Goal: Check status

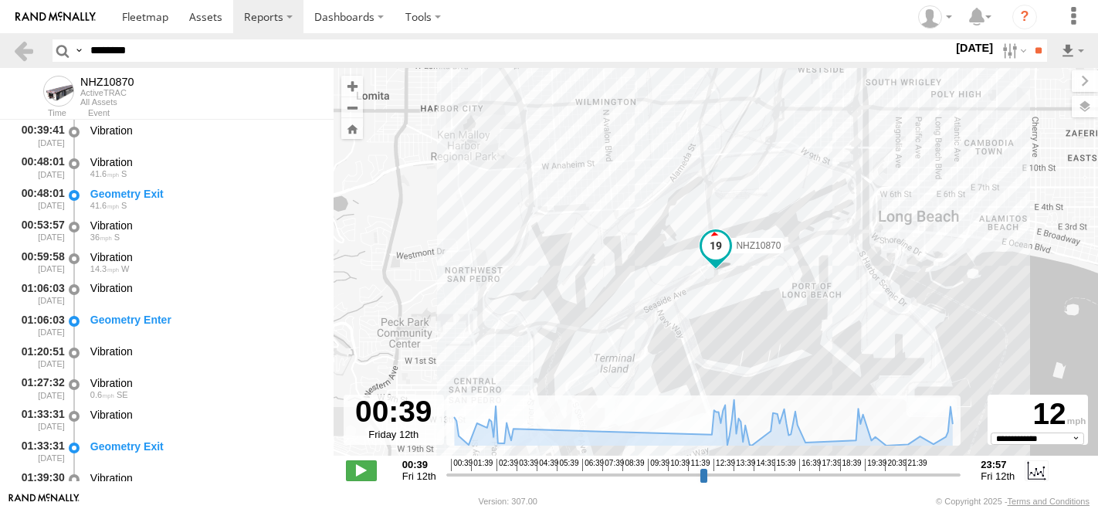
select select "**********"
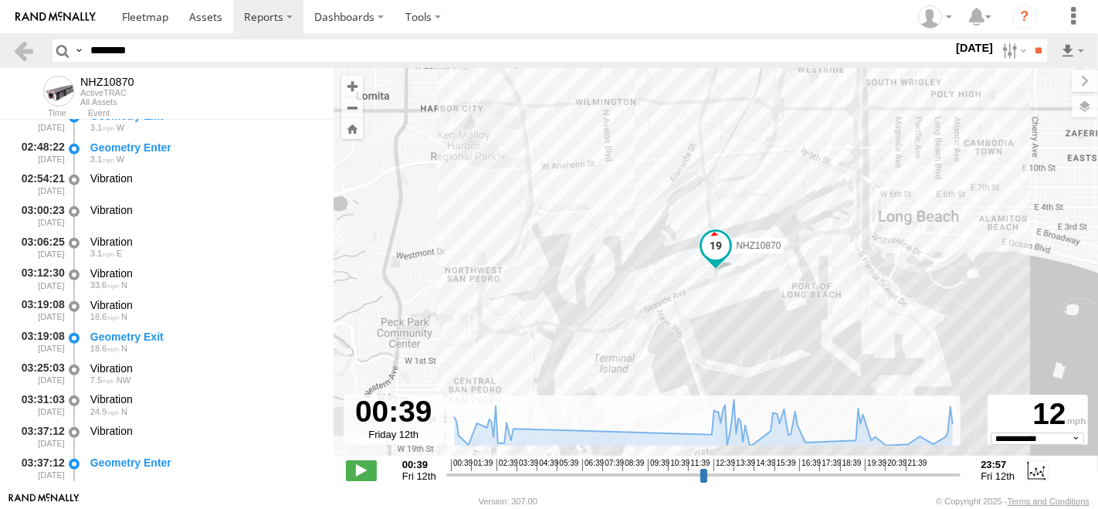
click at [208, 56] on input "********" at bounding box center [518, 50] width 868 height 22
paste input "text"
type input "********"
click at [1029, 39] on input "**" at bounding box center [1038, 50] width 18 height 22
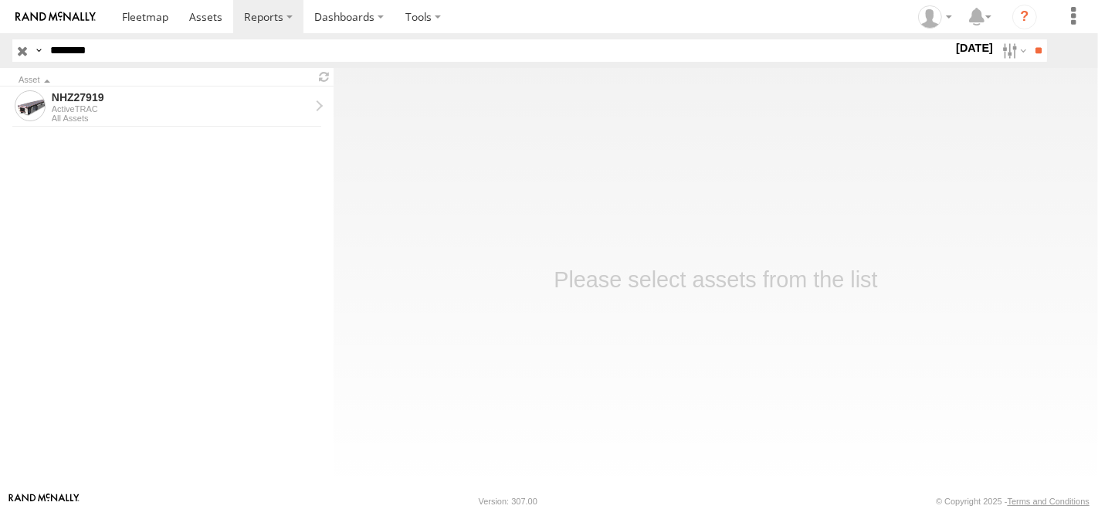
click at [174, 85] on div "Asset" at bounding box center [166, 77] width 333 height 18
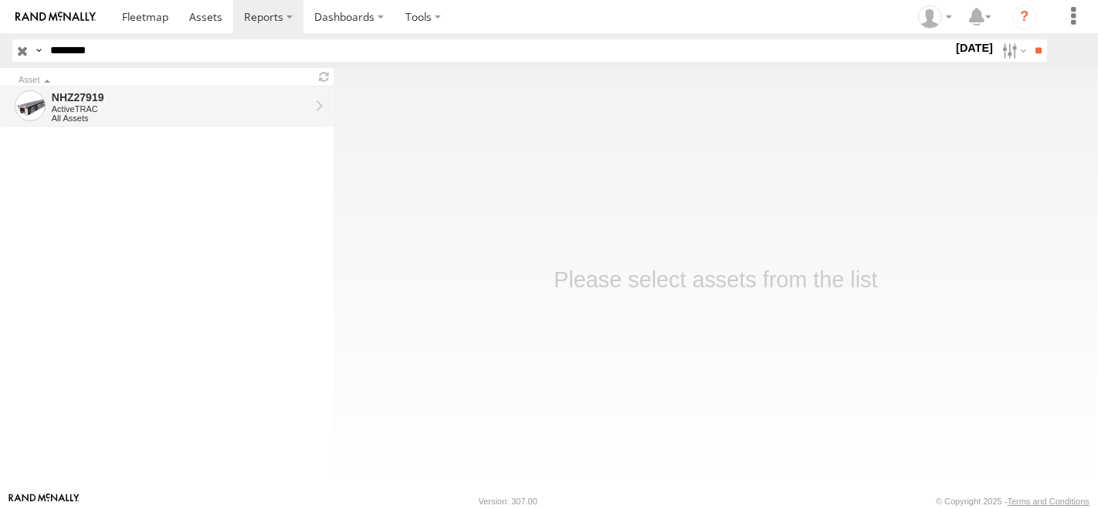
click at [174, 102] on div "NHZ27919" at bounding box center [181, 97] width 258 height 14
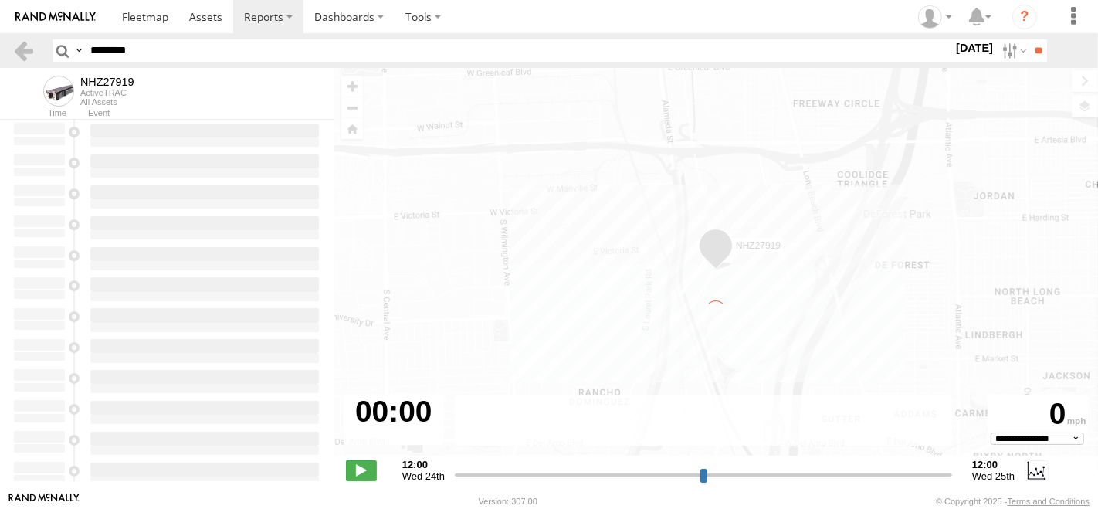
type input "**********"
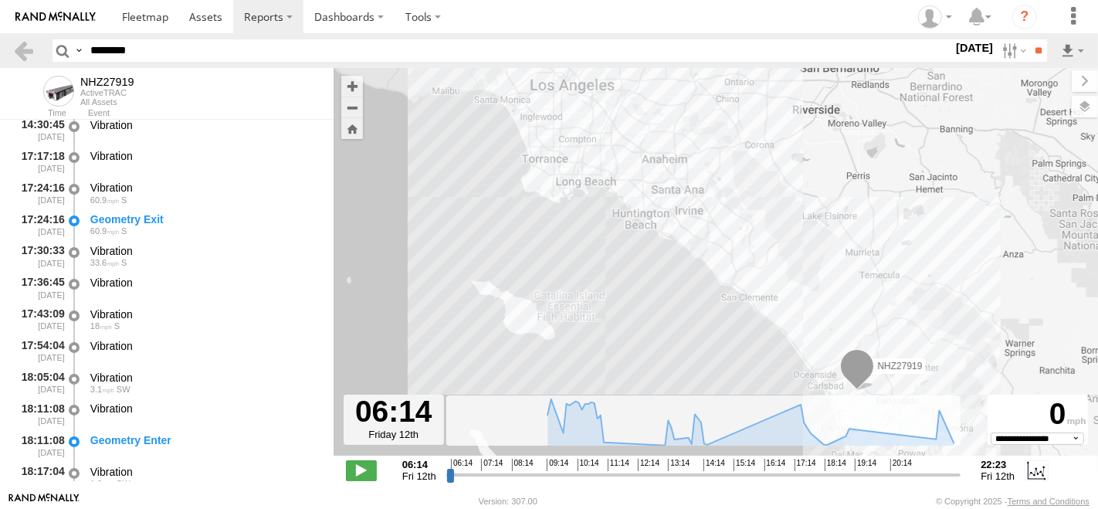
scroll to position [1457, 0]
click at [223, 219] on div "Geometry Exit" at bounding box center [204, 219] width 229 height 14
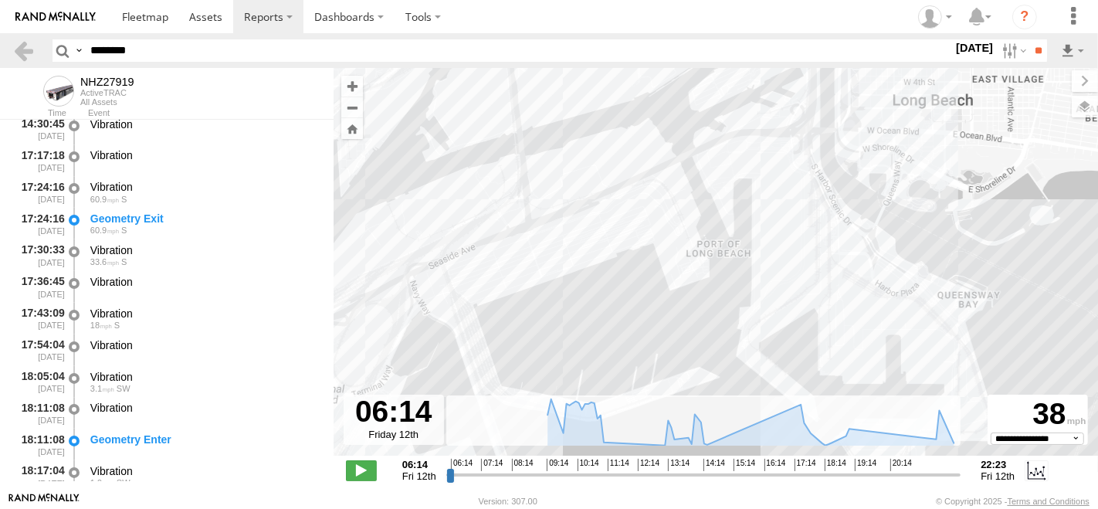
click at [567, 174] on div "NHZ27919" at bounding box center [715, 270] width 764 height 404
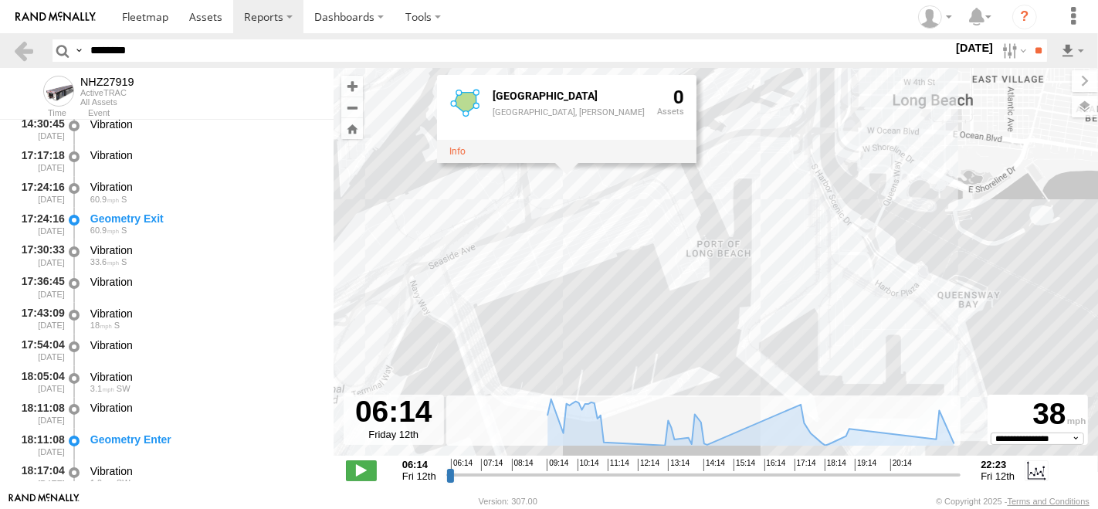
click at [557, 187] on div "NHZ27919 Pier S Terminal Pier S Terminal, Pier S 0" at bounding box center [715, 270] width 764 height 404
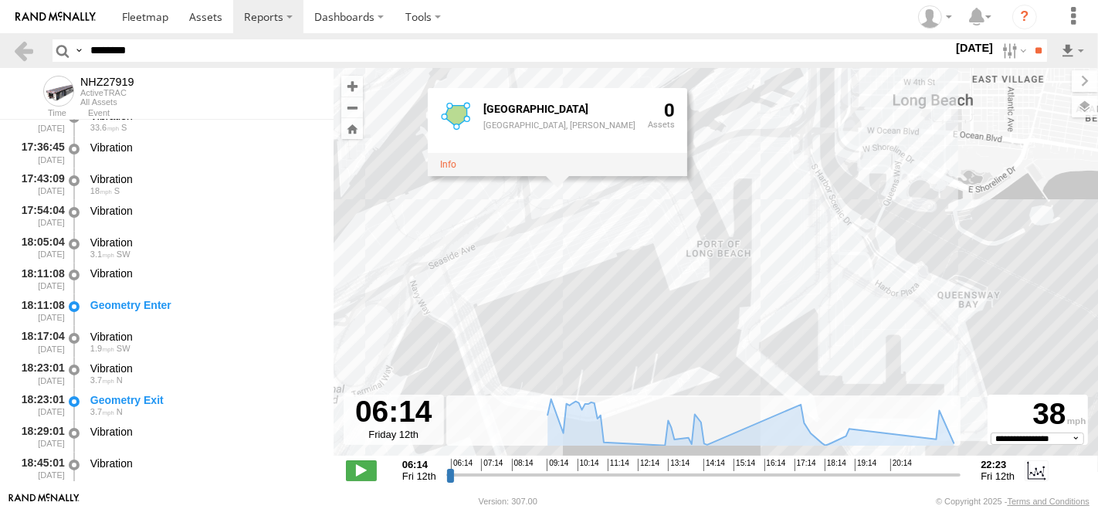
scroll to position [1630, 0]
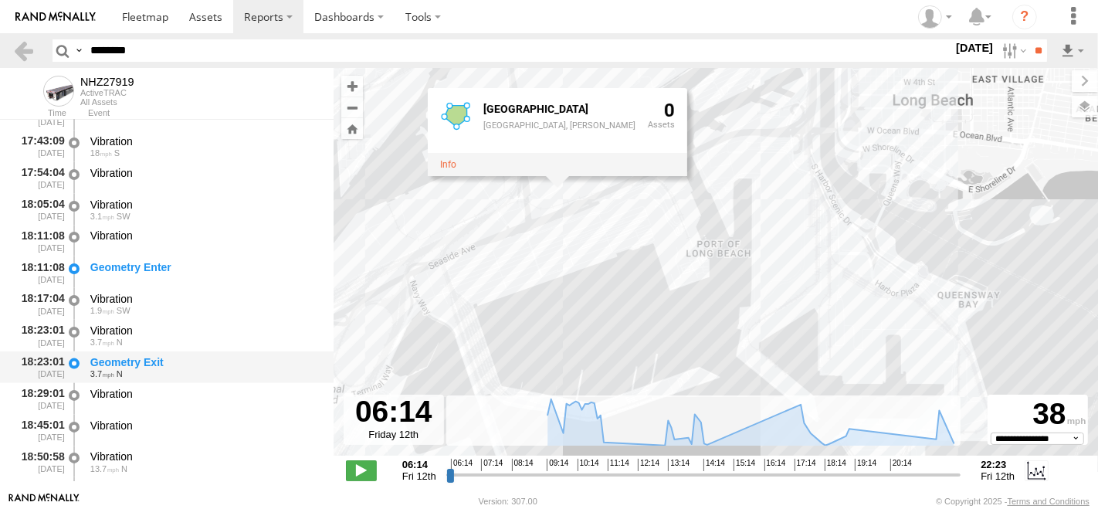
click at [136, 363] on div "Geometry Exit" at bounding box center [204, 362] width 229 height 14
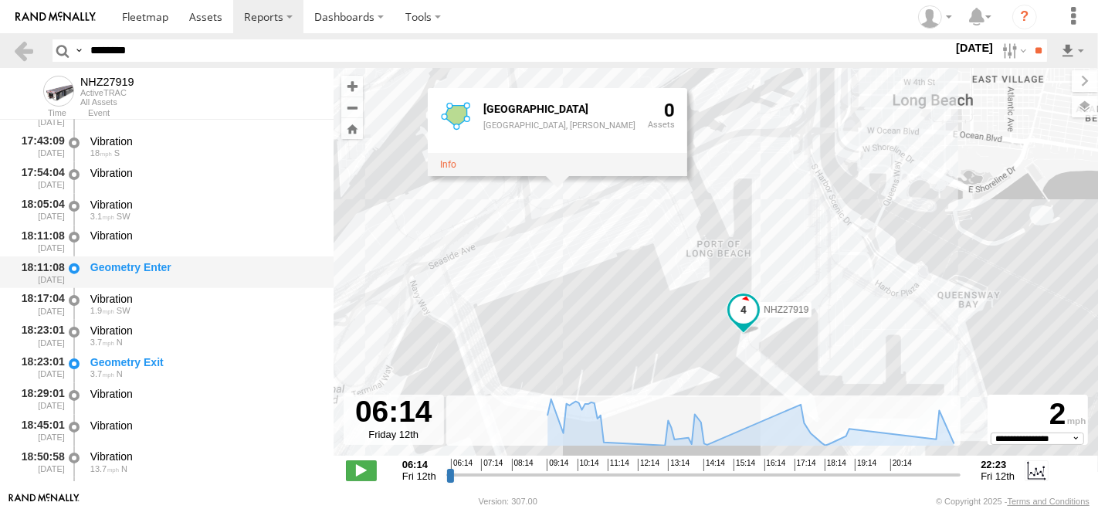
click at [158, 258] on div "18:11:08 [DATE] Geometry Enter" at bounding box center [166, 272] width 333 height 32
click at [772, 220] on div "NHZ27919 Pier S Terminal Pier S Terminal, Pier S 0" at bounding box center [715, 270] width 764 height 404
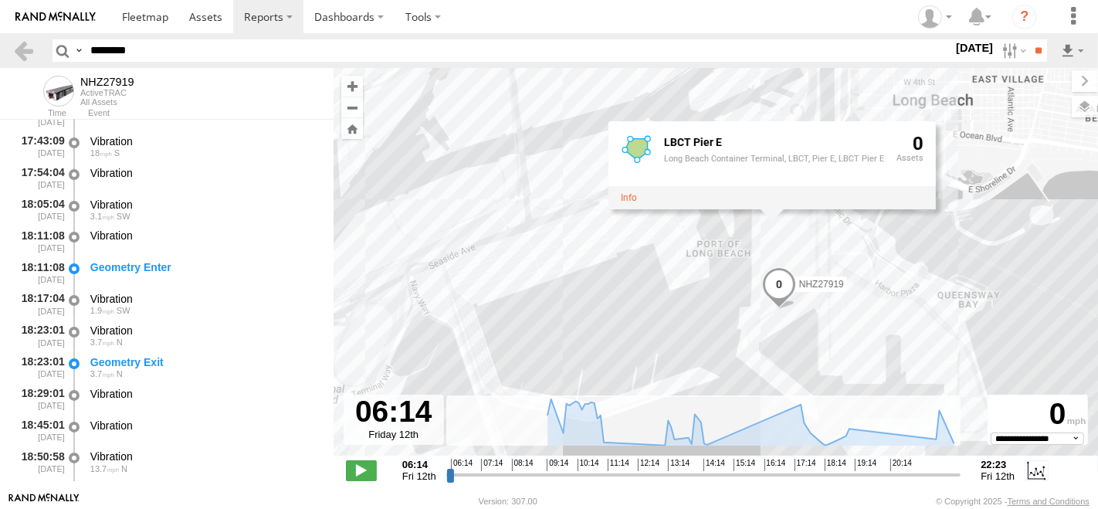
click at [772, 208] on div "LBCT Pier E Long Beach Container Terminal, LBCT, Pier E, LBCT Pier E 0" at bounding box center [771, 164] width 327 height 88
click at [775, 235] on div "NHZ27919 LBCT Pier E Long Beach Container Terminal, LBCT, Pier E, LBCT Pier E 0" at bounding box center [715, 270] width 764 height 404
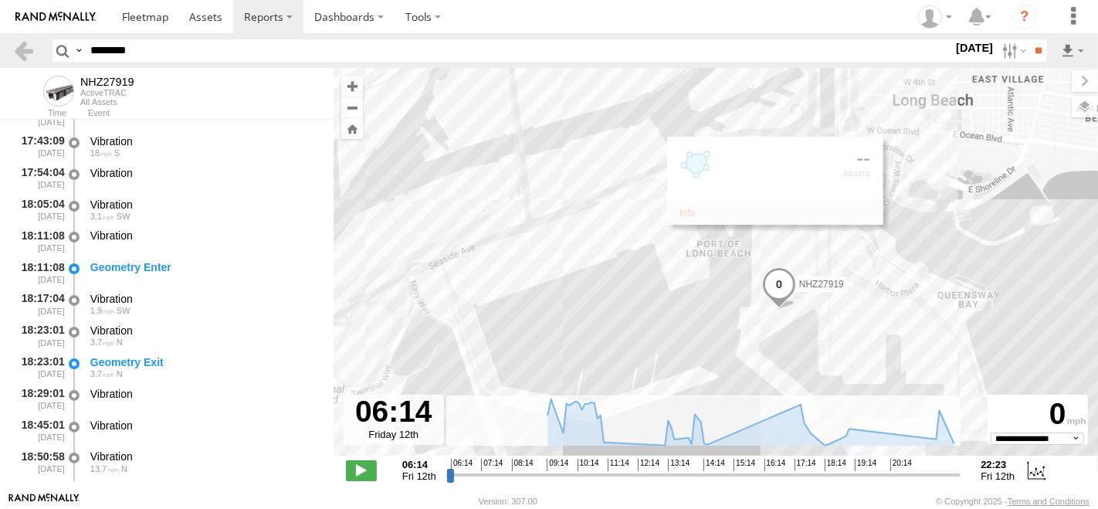
click at [695, 269] on div "NHZ27919" at bounding box center [715, 270] width 764 height 404
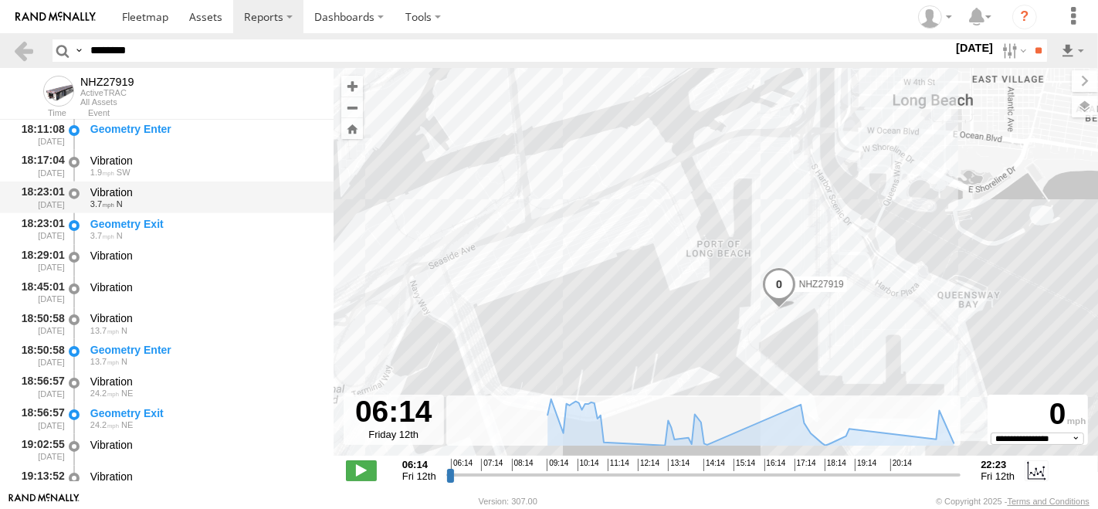
scroll to position [1887, 0]
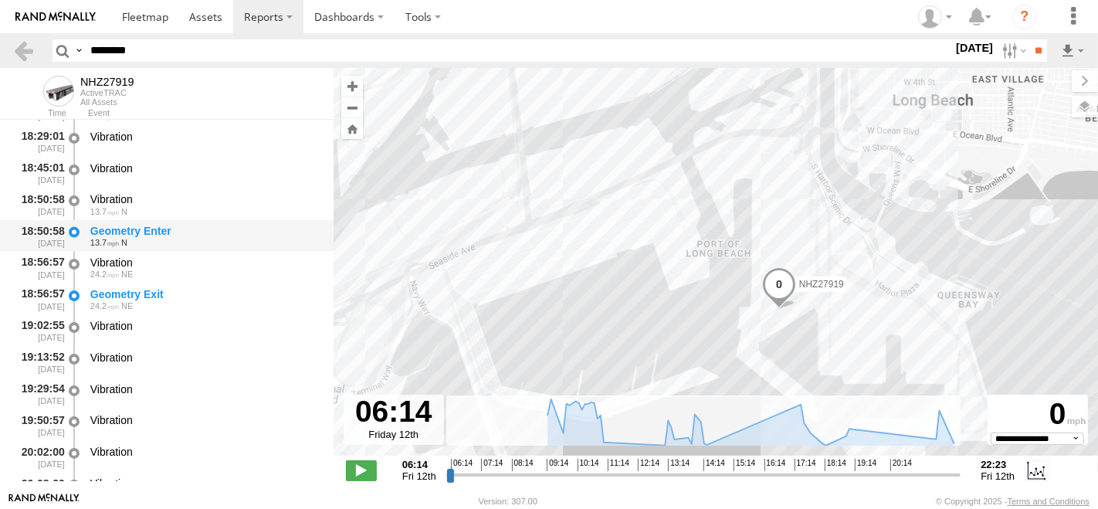
click at [205, 237] on div "Geometry Enter" at bounding box center [204, 231] width 229 height 14
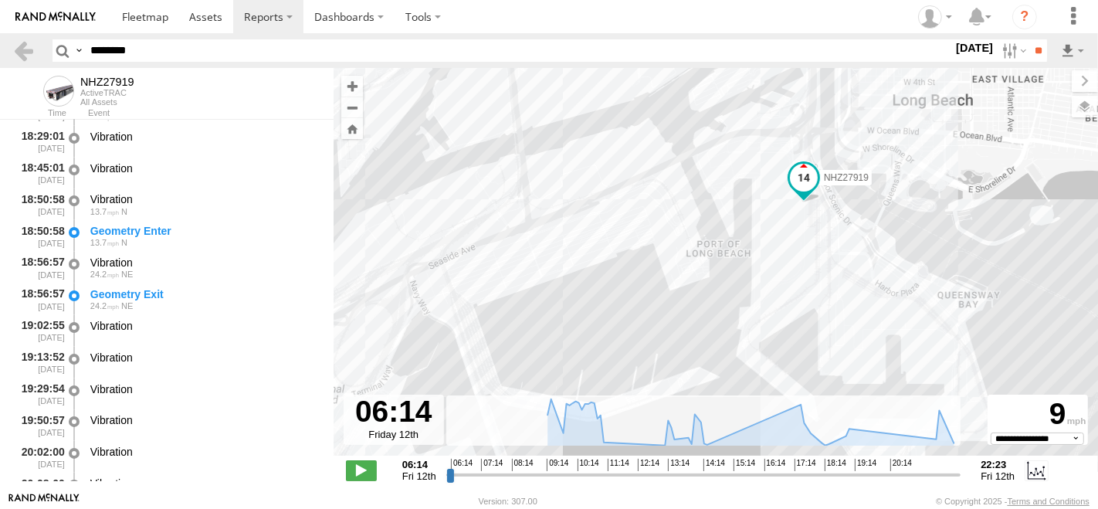
click at [158, 53] on input "********" at bounding box center [518, 50] width 868 height 22
click at [1029, 39] on input "**" at bounding box center [1038, 50] width 18 height 22
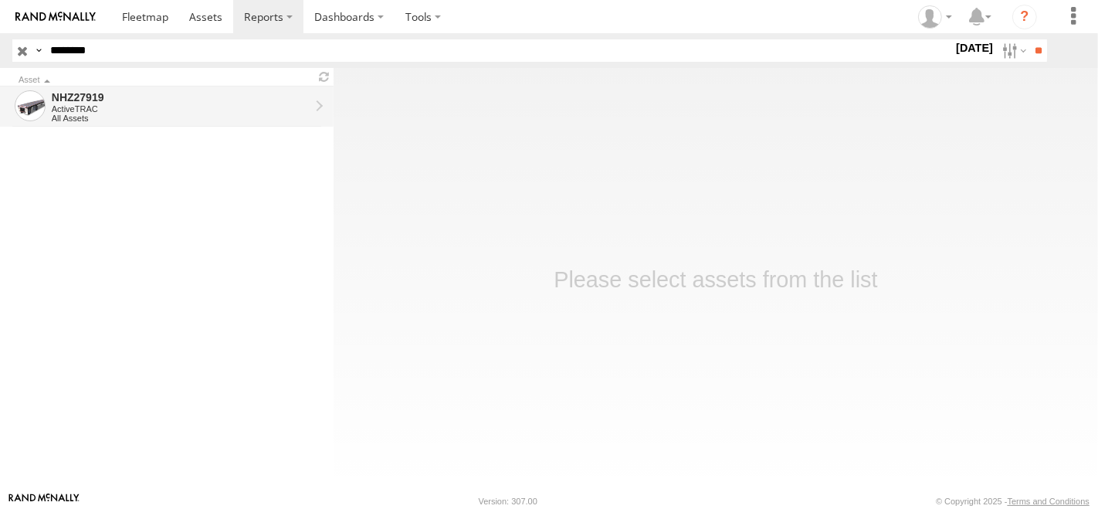
click at [117, 109] on div "ActiveTRAC" at bounding box center [181, 108] width 258 height 9
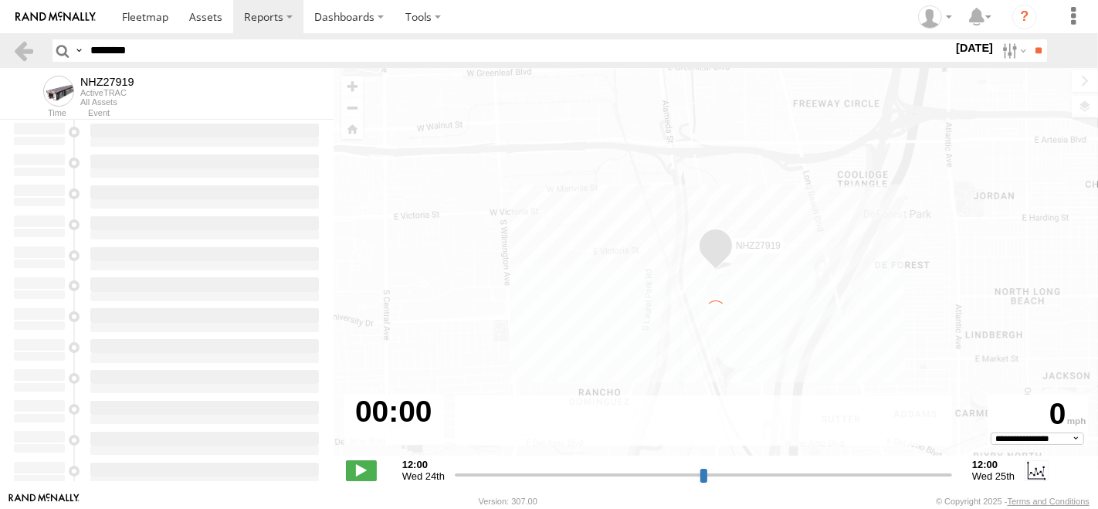
type input "**********"
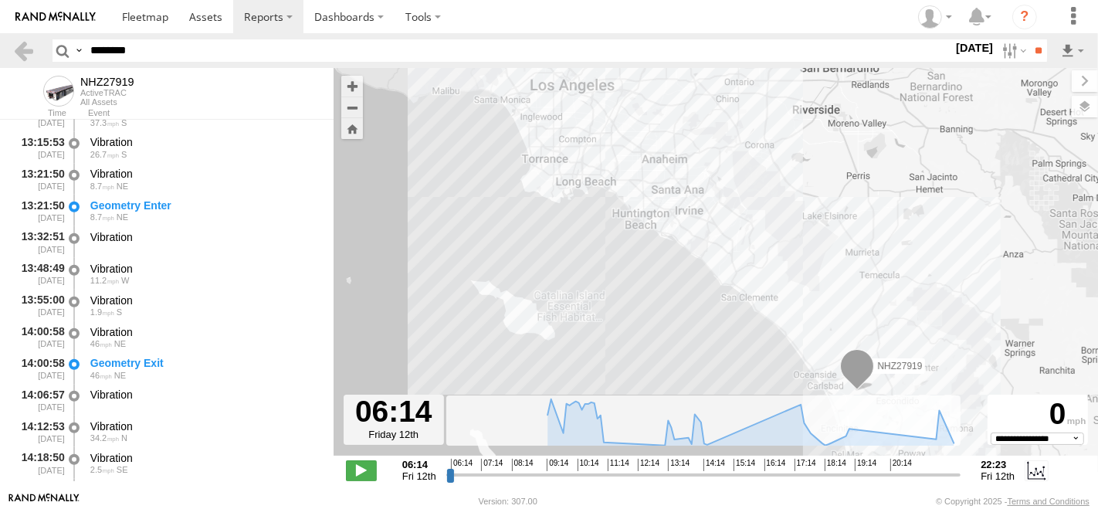
scroll to position [1372, 0]
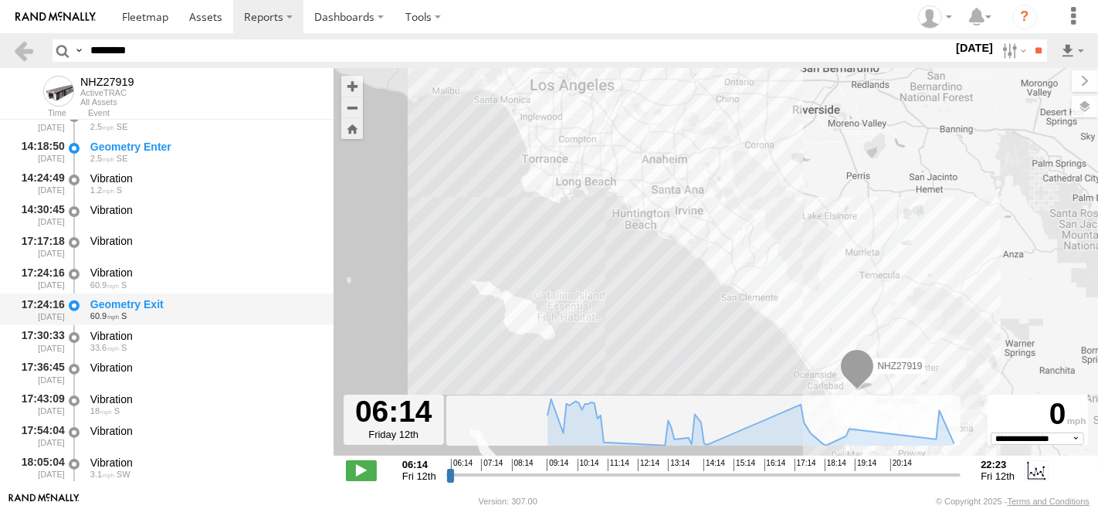
click at [146, 301] on div "Geometry Exit" at bounding box center [204, 304] width 229 height 14
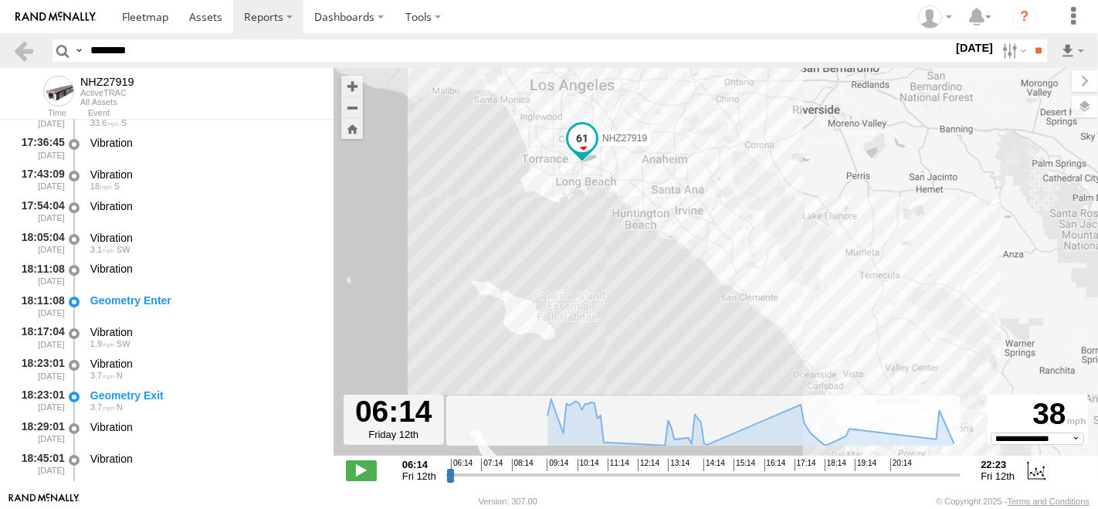
scroll to position [1630, 0]
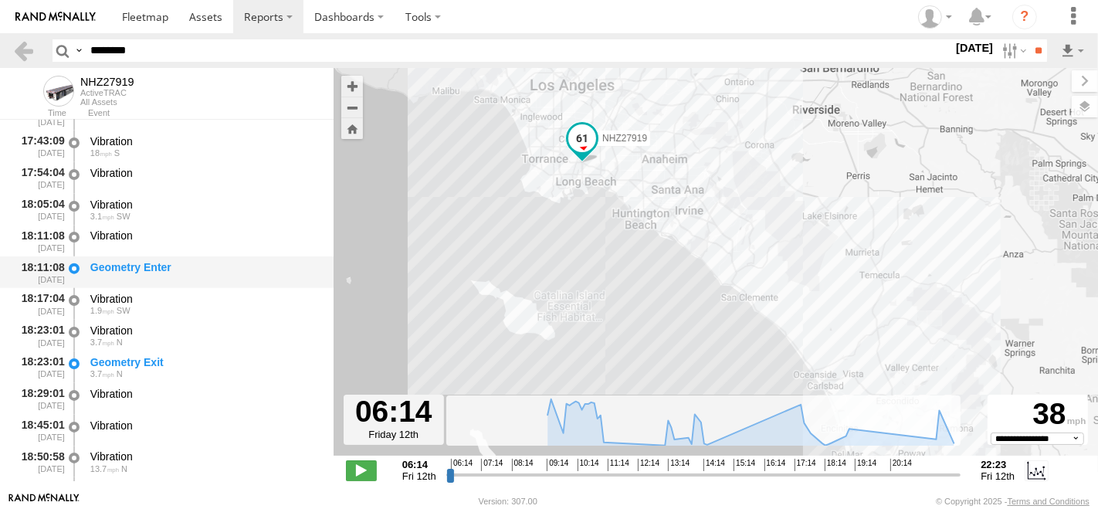
click at [191, 263] on div "Geometry Enter" at bounding box center [204, 267] width 229 height 14
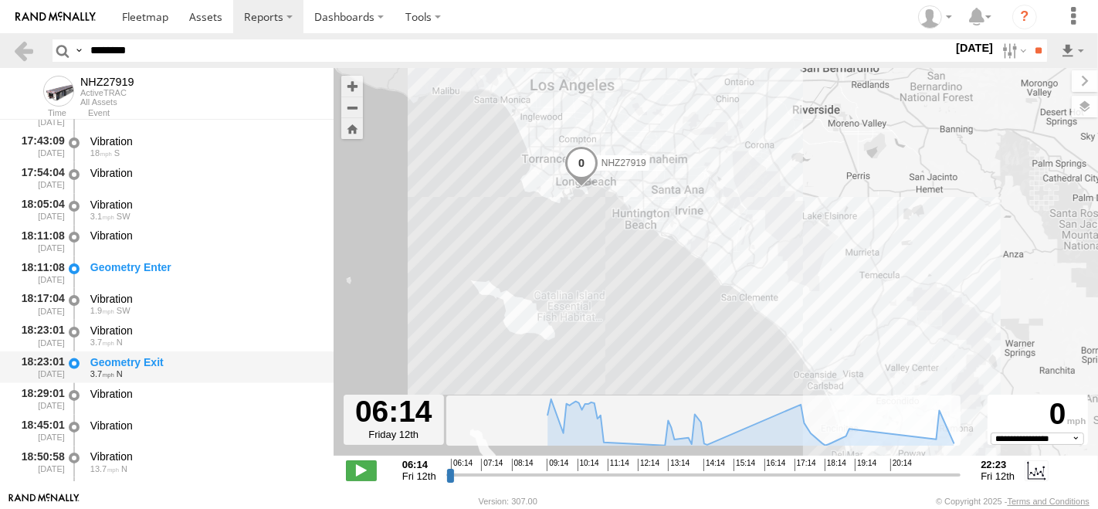
click at [162, 363] on div "Geometry Exit" at bounding box center [204, 362] width 229 height 14
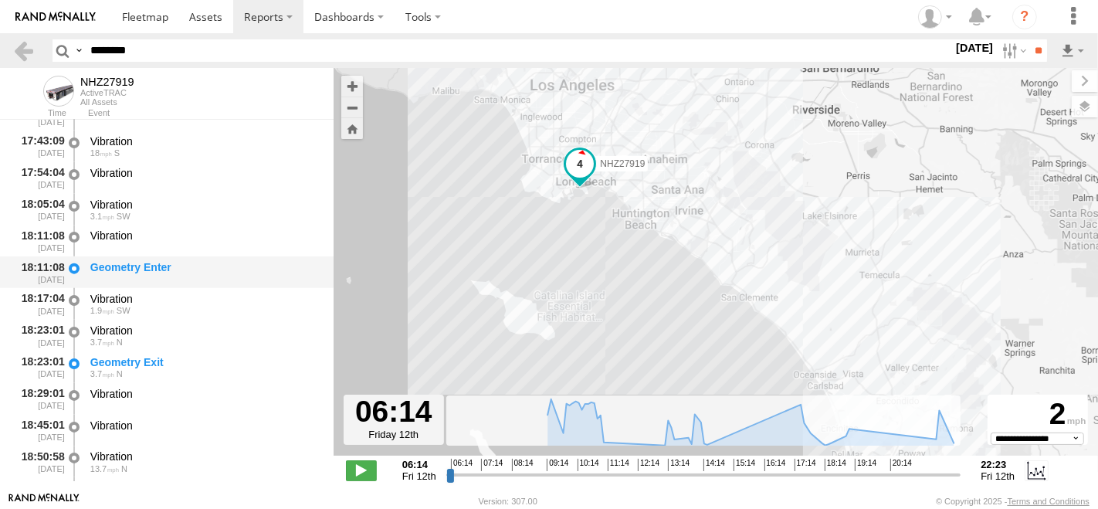
click at [195, 269] on div "Geometry Enter" at bounding box center [204, 267] width 229 height 14
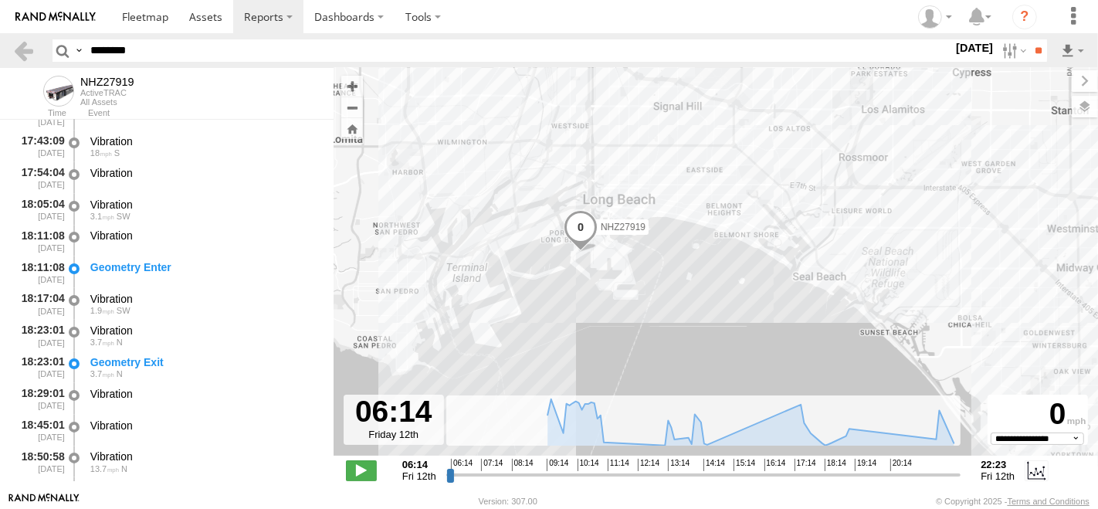
drag, startPoint x: 536, startPoint y: 161, endPoint x: 550, endPoint y: 283, distance: 122.8
click at [550, 283] on div "NHZ27919" at bounding box center [715, 270] width 764 height 404
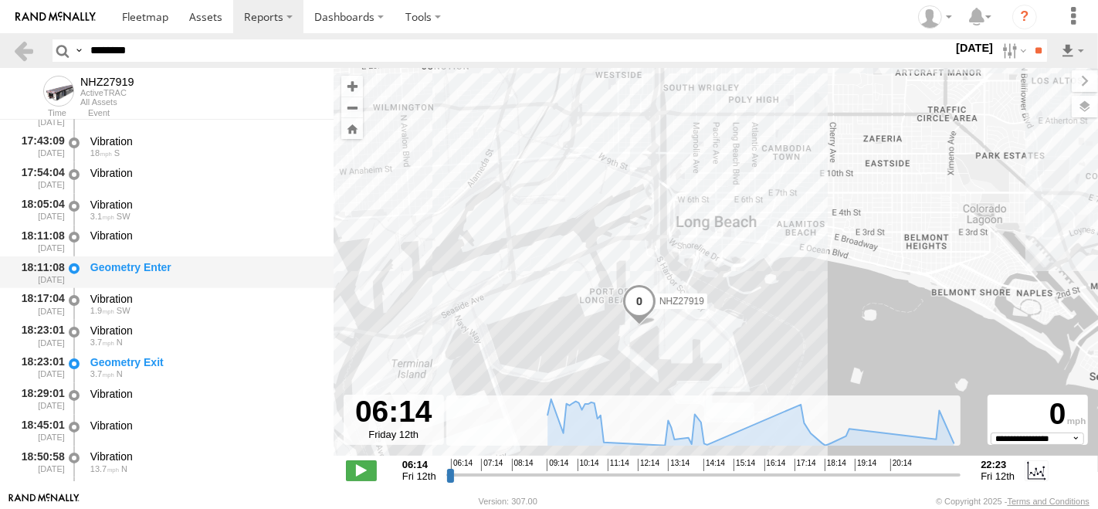
click at [147, 277] on div "Geometry Enter" at bounding box center [204, 272] width 233 height 29
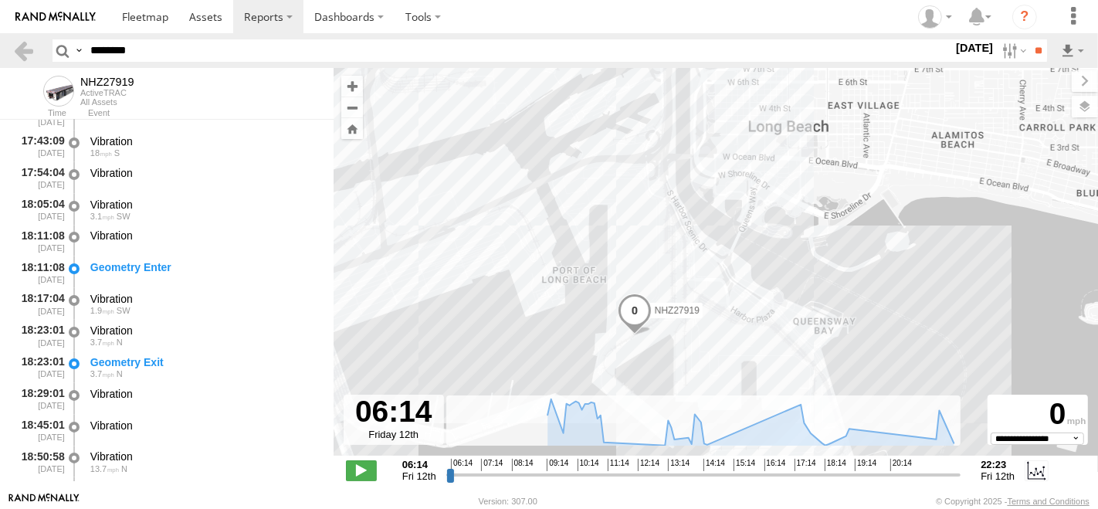
click at [631, 255] on div "NHZ27919" at bounding box center [715, 270] width 764 height 404
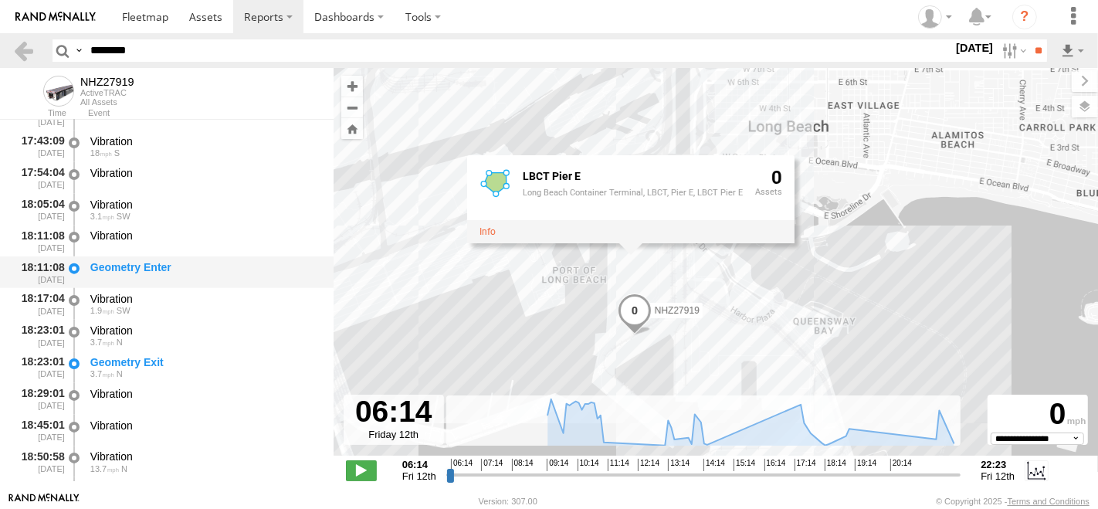
click at [124, 262] on div "Geometry Enter" at bounding box center [204, 267] width 229 height 14
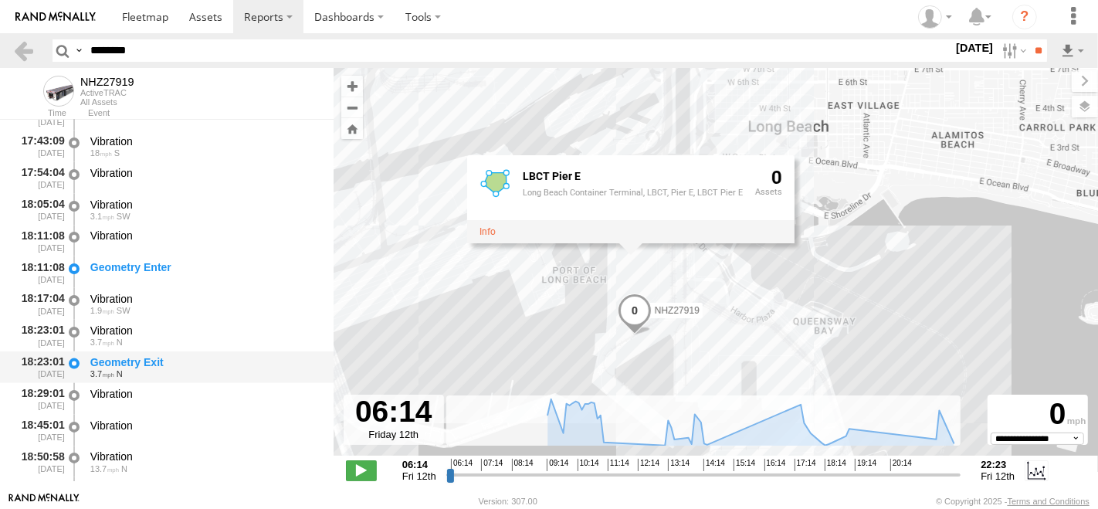
click at [161, 356] on div "Geometry Exit" at bounding box center [204, 362] width 229 height 14
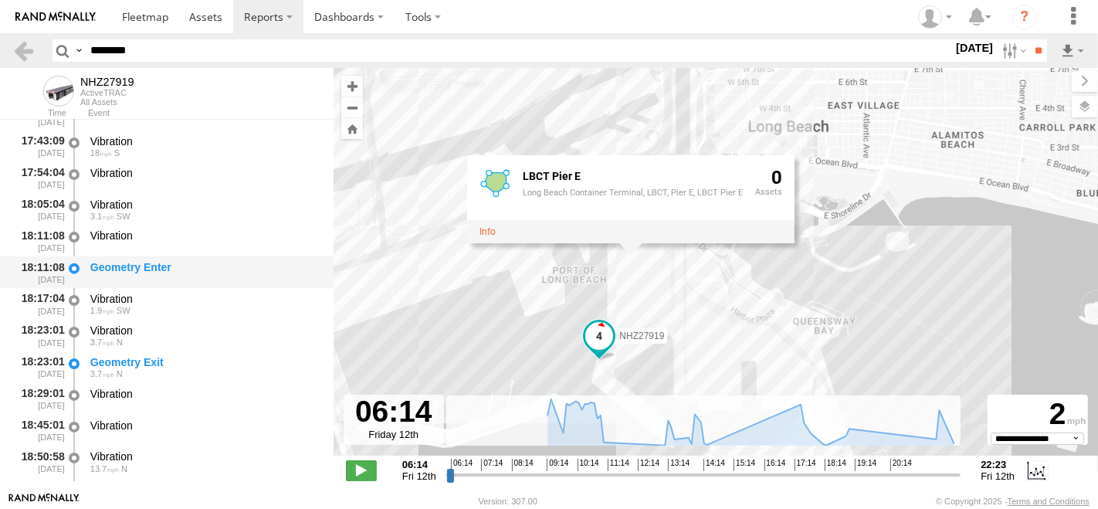
click at [178, 265] on div "Geometry Enter" at bounding box center [204, 267] width 229 height 14
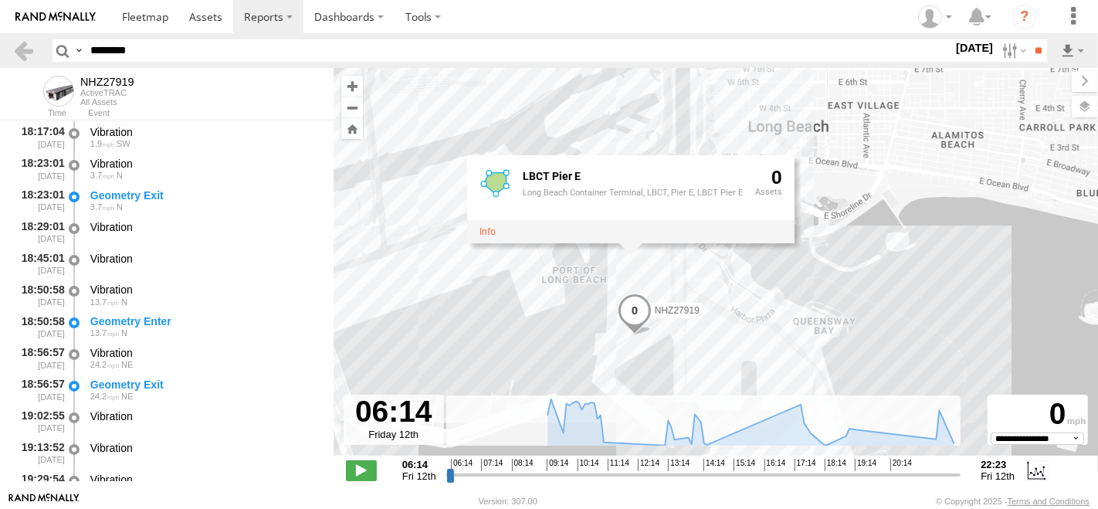
scroll to position [1801, 0]
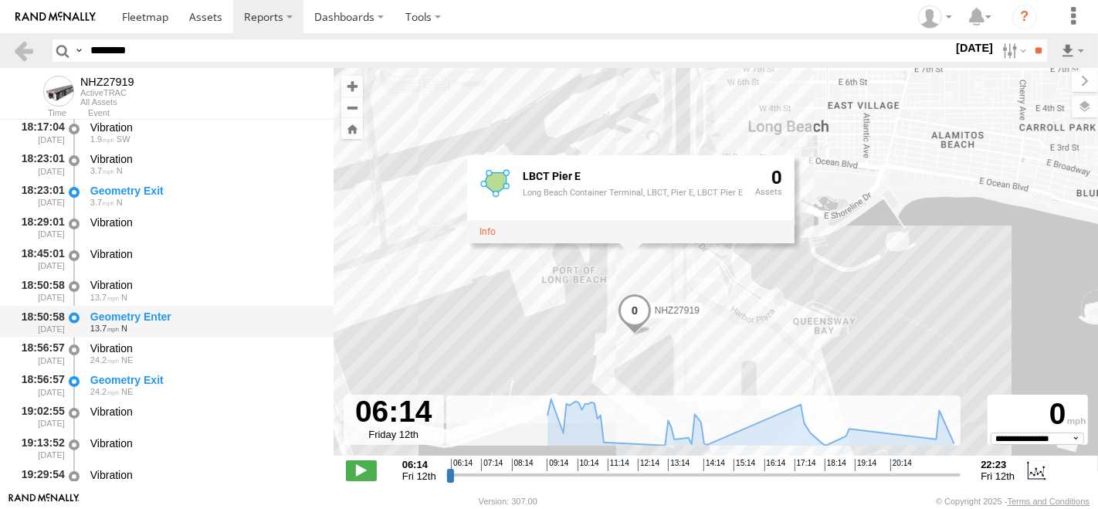
click at [168, 320] on div "Geometry Enter" at bounding box center [204, 317] width 229 height 14
click at [515, 313] on div "NHZ27919 LBCT Pier E Long Beach Container Terminal, LBCT, Pier E, LBCT Pier E 0" at bounding box center [715, 270] width 764 height 404
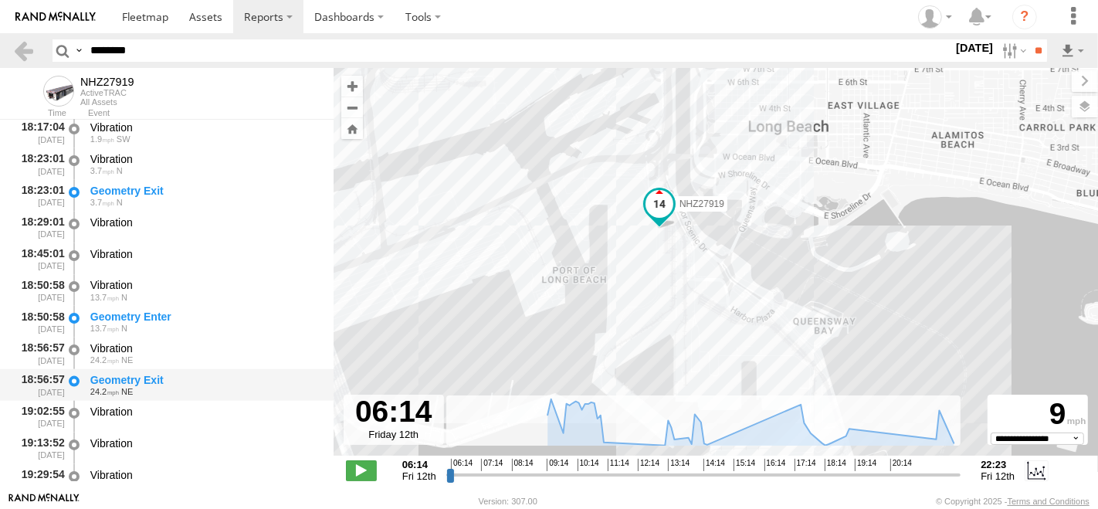
click at [110, 376] on div "Geometry Exit" at bounding box center [204, 380] width 229 height 14
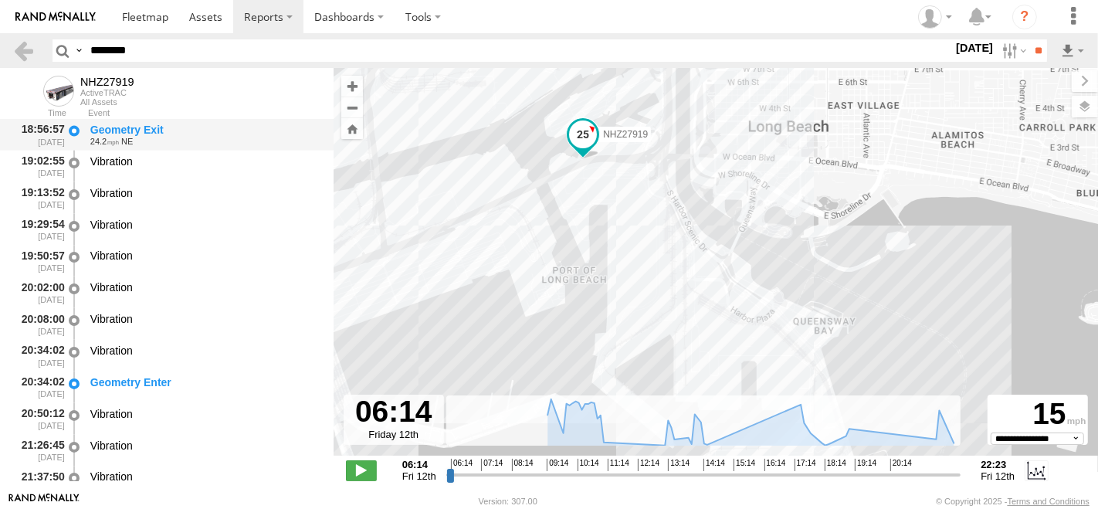
scroll to position [2058, 0]
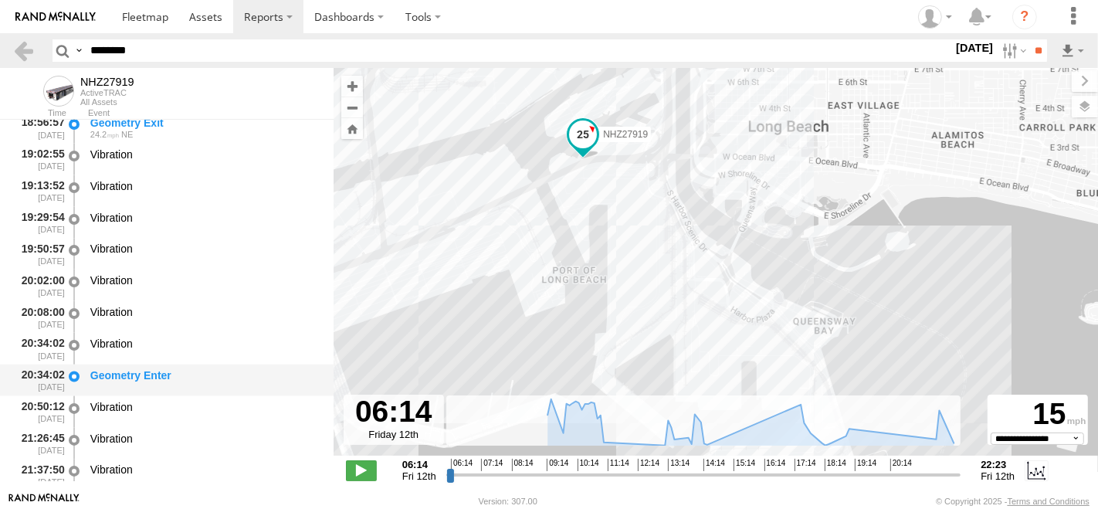
click at [129, 372] on div "Geometry Enter" at bounding box center [204, 375] width 229 height 14
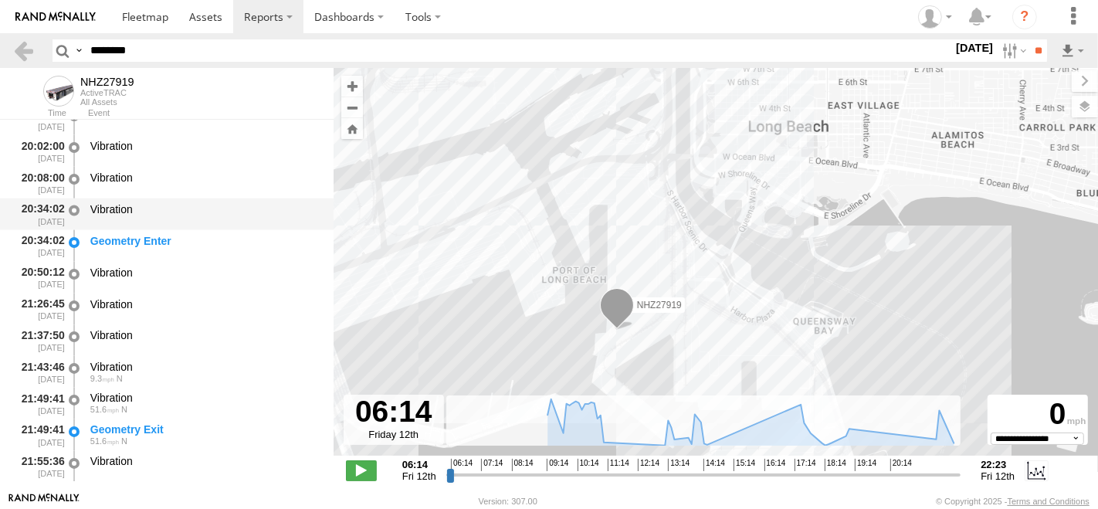
scroll to position [2229, 0]
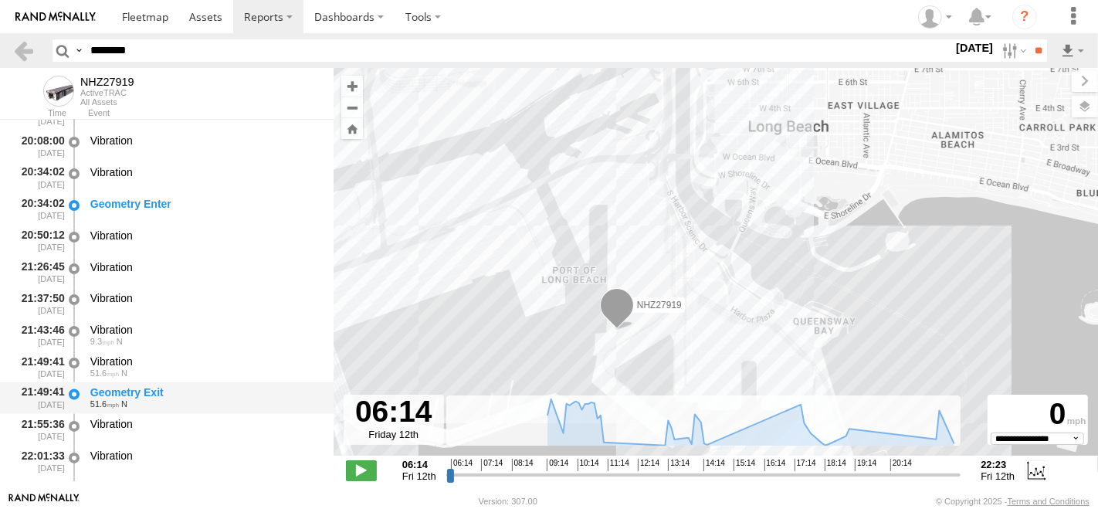
click at [140, 400] on div "Geometry Exit" at bounding box center [204, 393] width 229 height 14
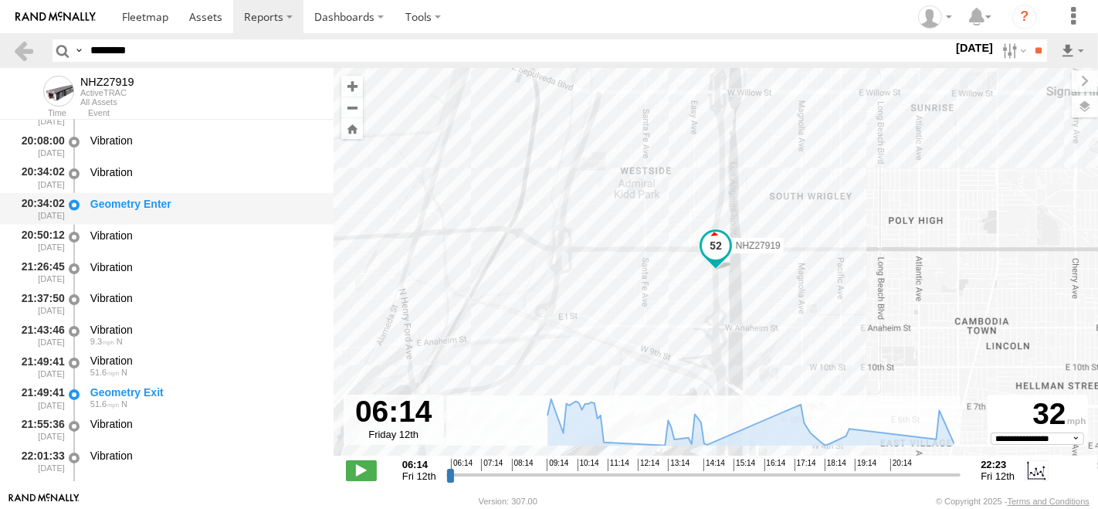
click at [164, 197] on div "Geometry Enter" at bounding box center [204, 204] width 229 height 14
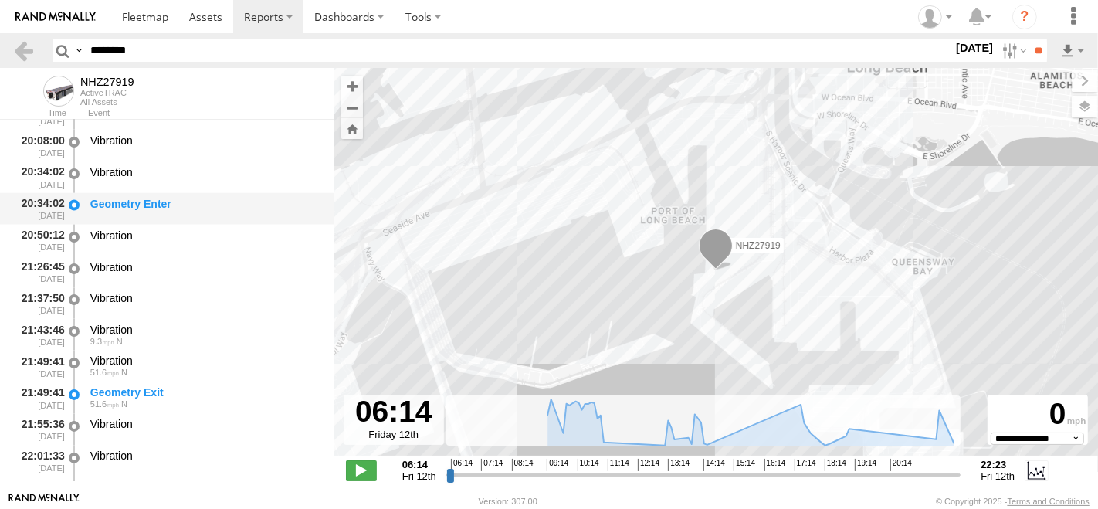
click at [113, 210] on div "Geometry Enter" at bounding box center [204, 204] width 229 height 14
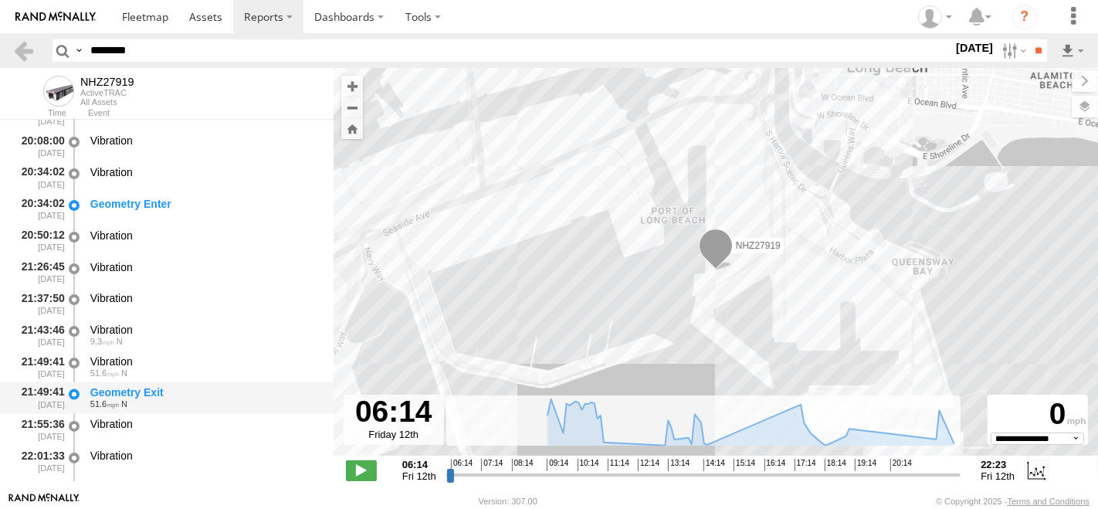
click at [160, 393] on div "Geometry Exit" at bounding box center [204, 393] width 229 height 14
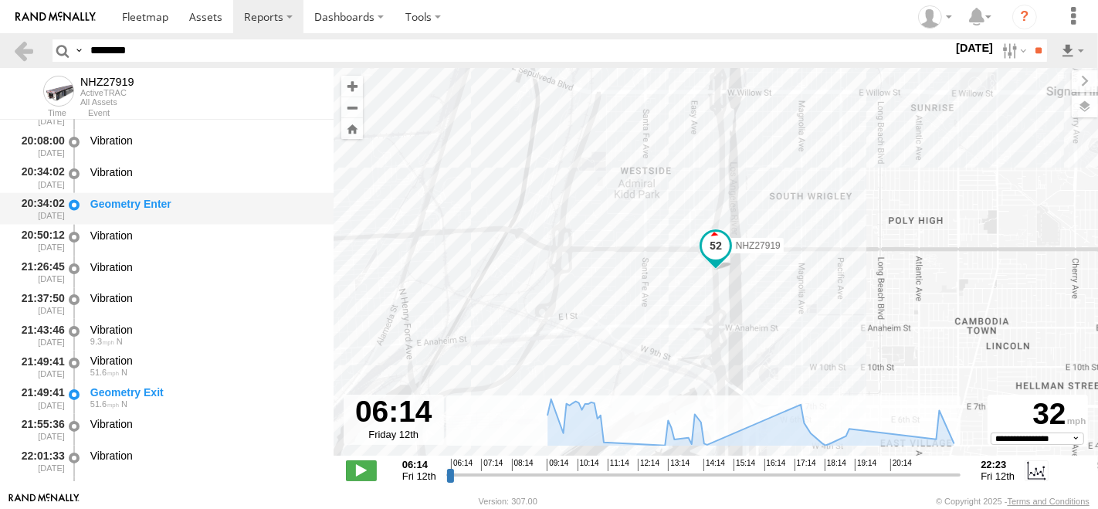
click at [124, 195] on div "Geometry Enter" at bounding box center [204, 209] width 233 height 29
